Goal: Information Seeking & Learning: Learn about a topic

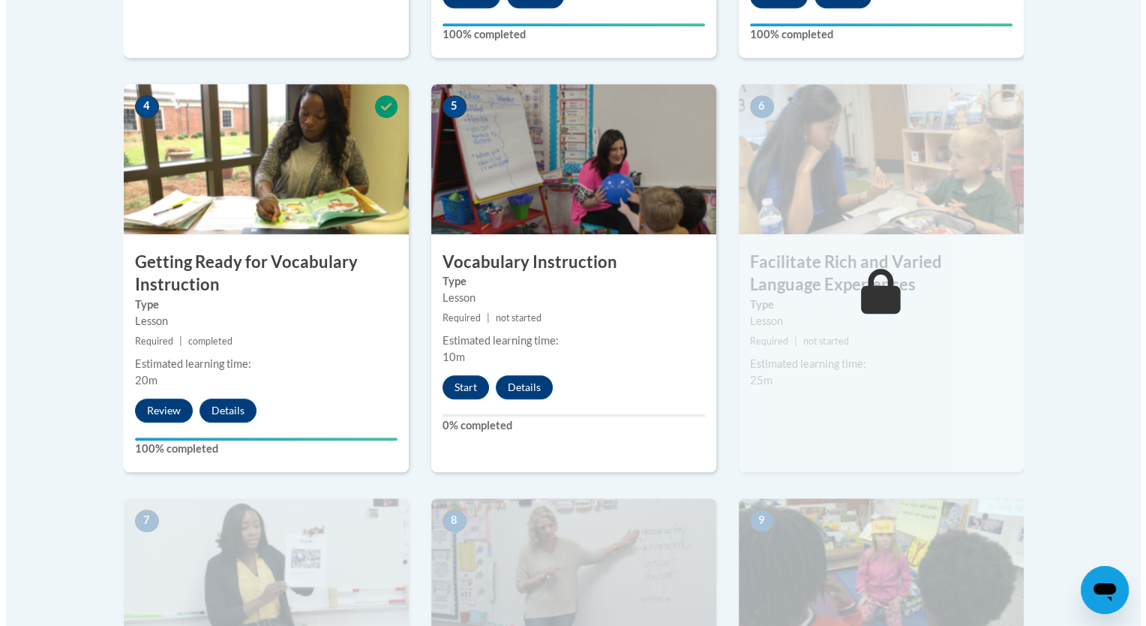
scroll to position [810, 0]
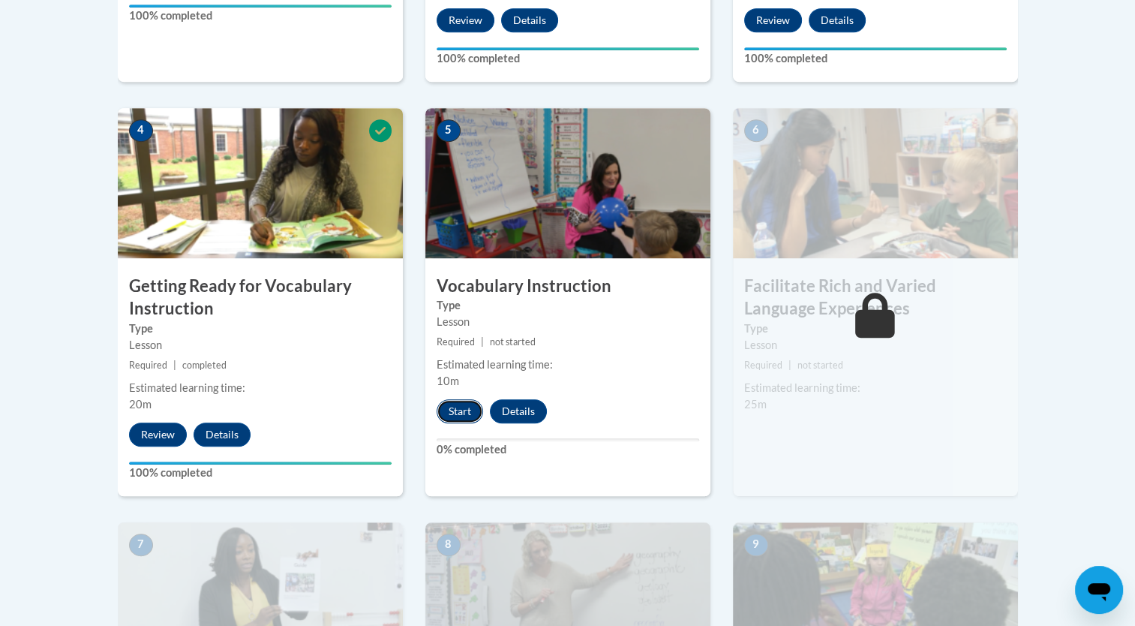
click at [470, 407] on button "Start" at bounding box center [460, 411] width 47 height 24
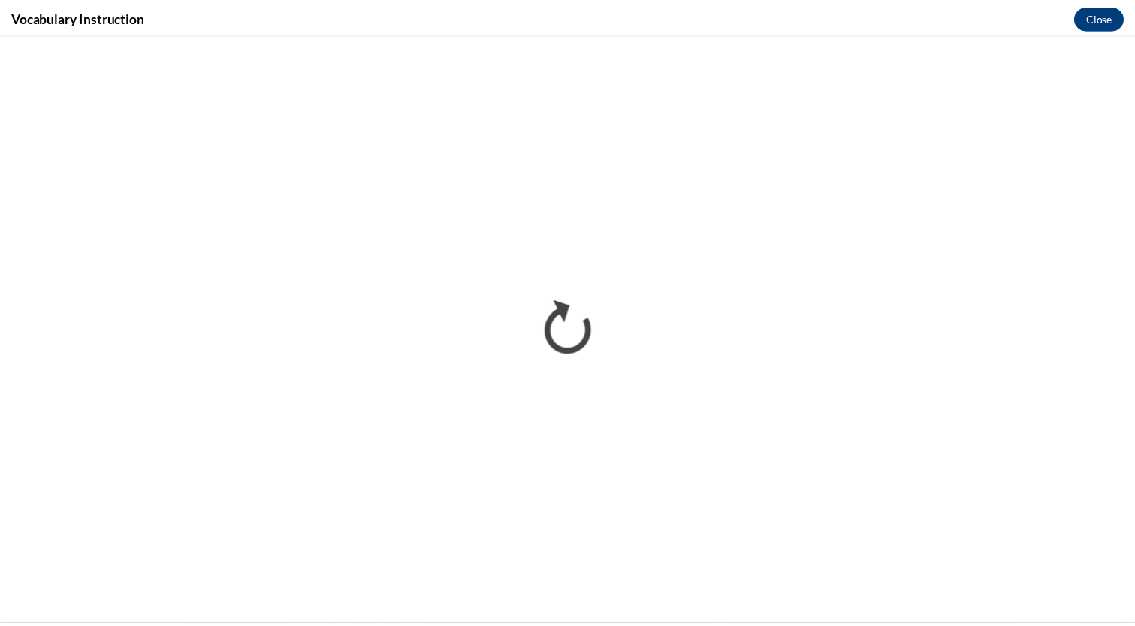
scroll to position [0, 0]
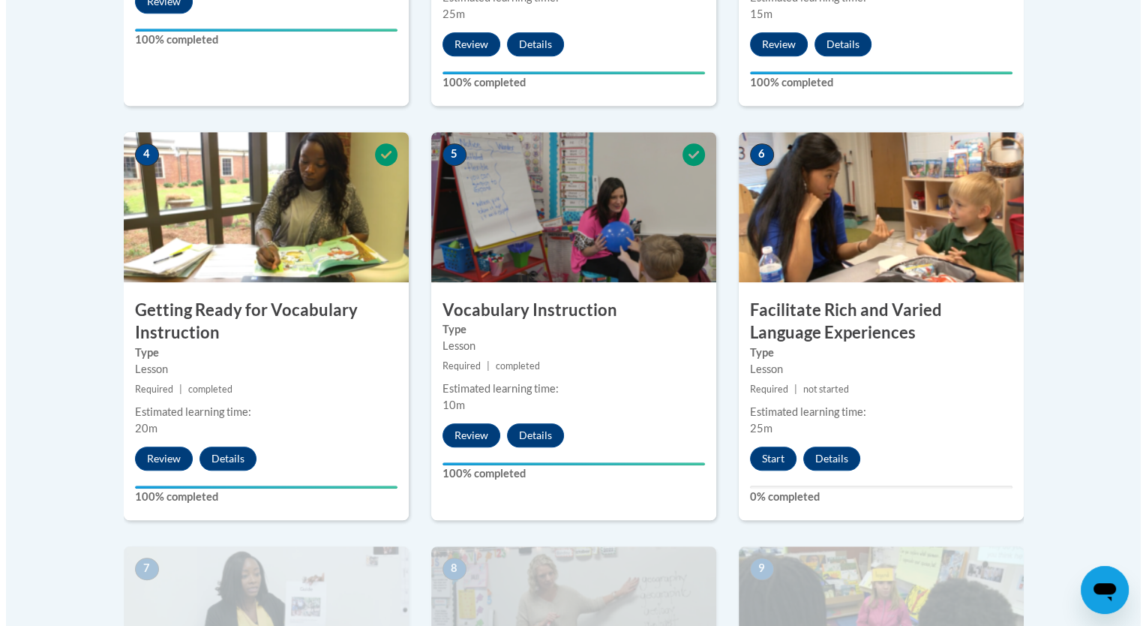
scroll to position [786, 0]
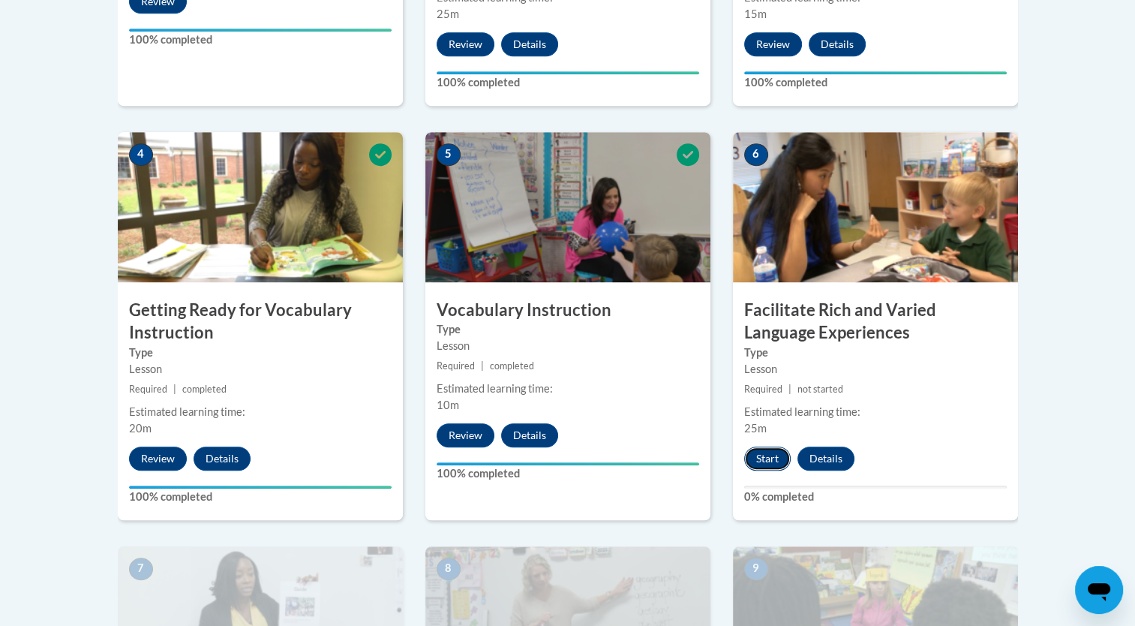
click at [760, 456] on button "Start" at bounding box center [767, 458] width 47 height 24
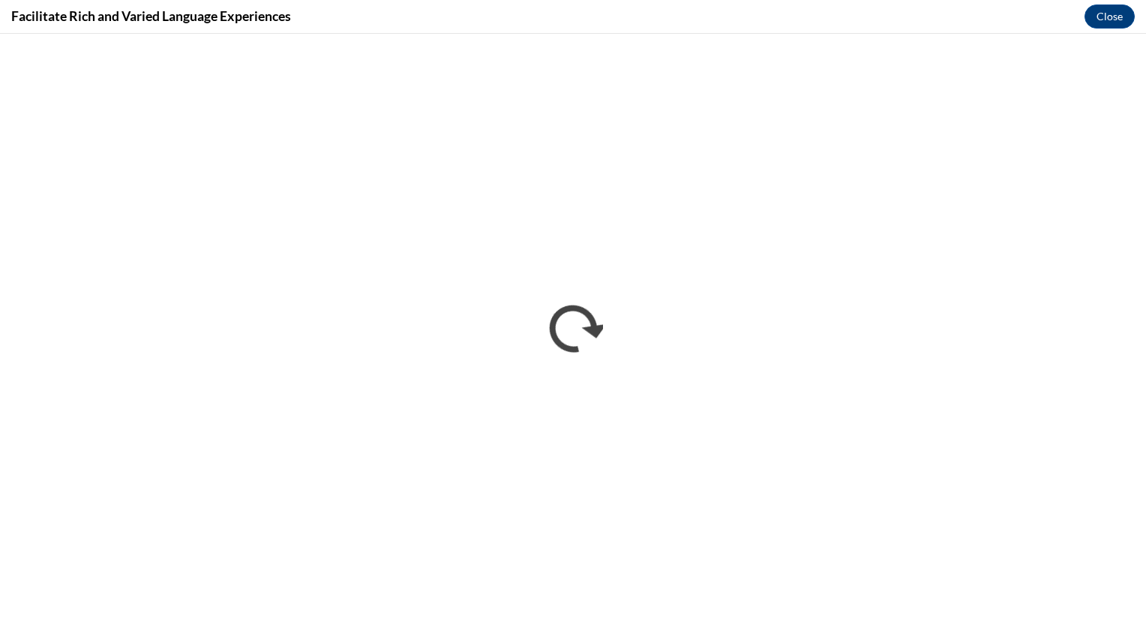
scroll to position [0, 0]
